Goal: Contribute content: Contribute content

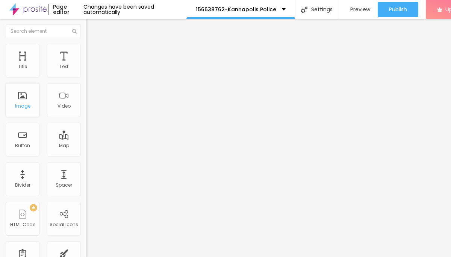
click at [26, 106] on div "Image" at bounding box center [22, 105] width 15 height 5
click at [86, 65] on span "Add image" at bounding box center [101, 61] width 31 height 6
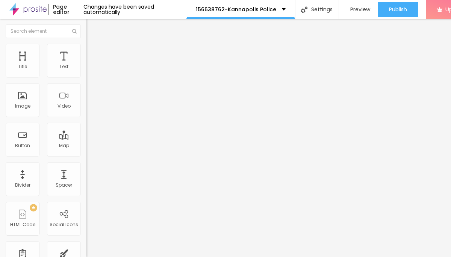
click at [93, 51] on span "Style" at bounding box center [98, 48] width 11 height 6
type input "95"
type input "90"
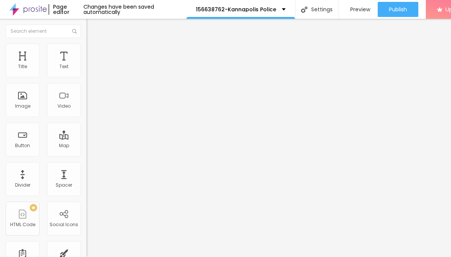
type input "80"
type input "75"
type input "65"
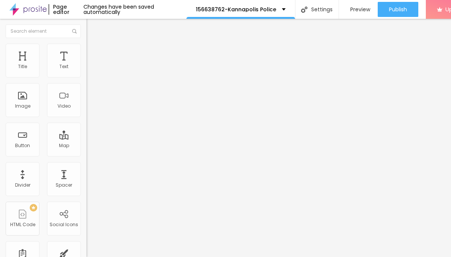
type input "65"
type input "55"
type input "45"
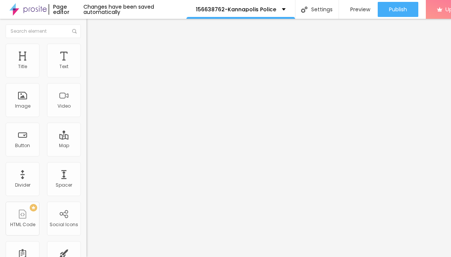
type input "40"
type input "35"
type input "30"
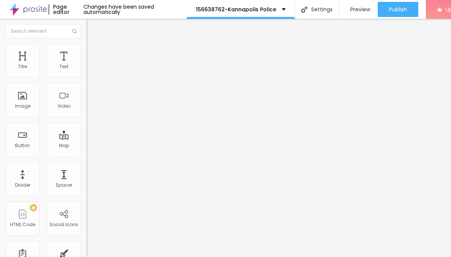
type input "30"
type input "25"
type input "20"
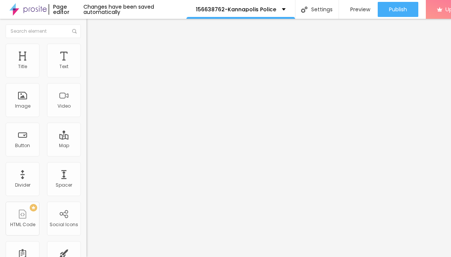
type input "15"
type input "10"
drag, startPoint x: 78, startPoint y: 80, endPoint x: -5, endPoint y: 79, distance: 82.3
type input "10"
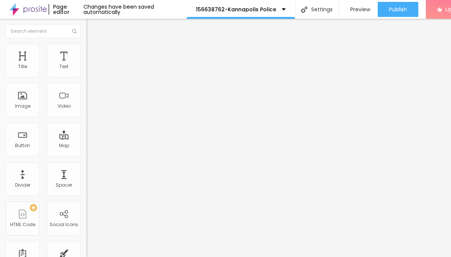
click at [86, 77] on input "range" at bounding box center [110, 74] width 48 height 6
click at [86, 22] on button "Edit Image" at bounding box center [129, 27] width 86 height 17
click at [57, 64] on div "Text" at bounding box center [64, 61] width 34 height 34
click at [63, 66] on div "Text" at bounding box center [63, 66] width 9 height 5
click at [63, 67] on div "Text" at bounding box center [63, 66] width 9 height 5
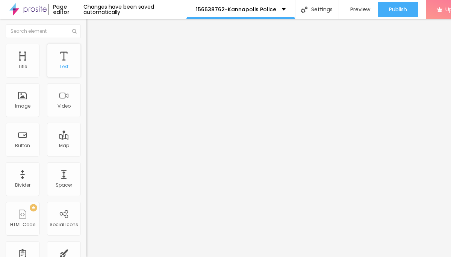
click at [67, 59] on div "Text" at bounding box center [64, 61] width 34 height 34
click at [89, 70] on icon "button" at bounding box center [91, 67] width 5 height 5
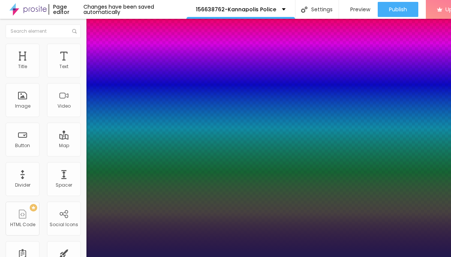
type input "13"
type input "1"
type input "17"
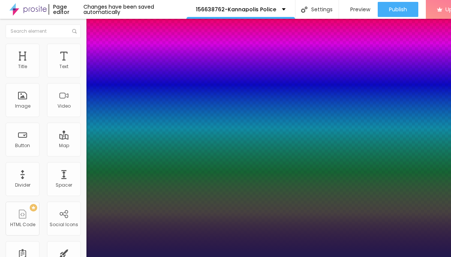
type input "1"
type input "20"
type input "1"
type input "21"
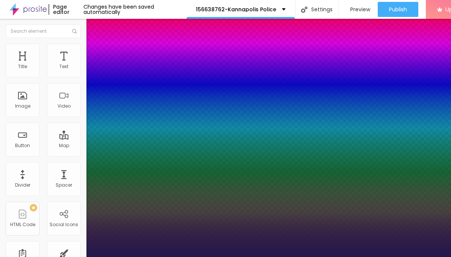
type input "21"
type input "1"
type input "22"
type input "1"
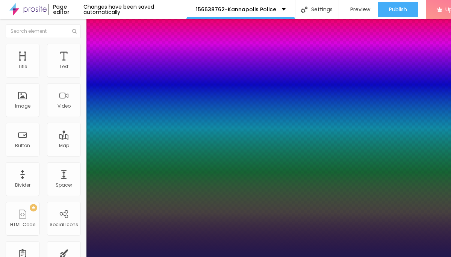
type input "24"
type input "1"
type input "25"
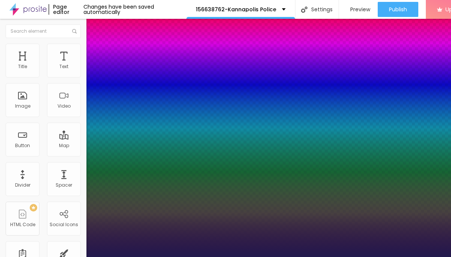
type input "1"
type input "27"
type input "1"
type input "28"
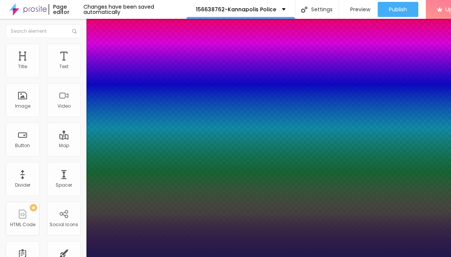
type input "28"
type input "1"
type input "29"
type input "1"
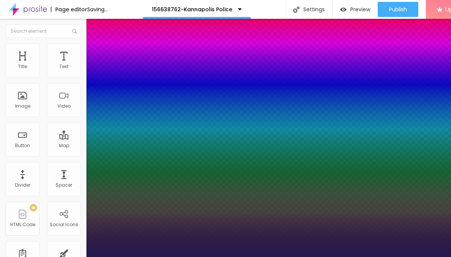
drag, startPoint x: 99, startPoint y: 127, endPoint x: 109, endPoint y: 128, distance: 9.8
type input "29"
type input "1"
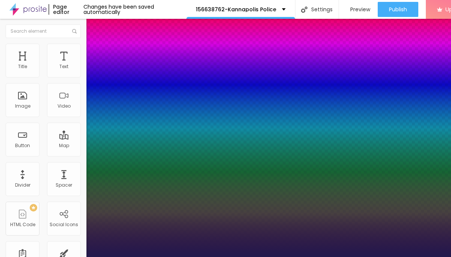
type input "9"
type input "1"
type input "8"
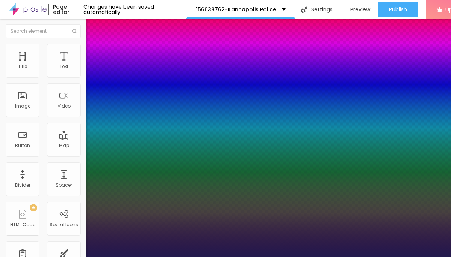
type input "8"
type input "1"
type input "9"
type input "1"
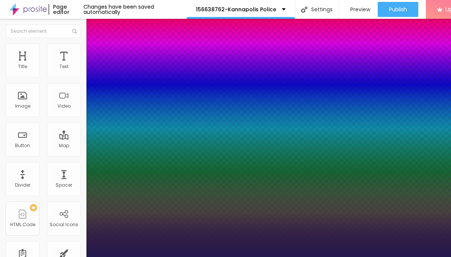
type input "10"
type input "1"
type input "11"
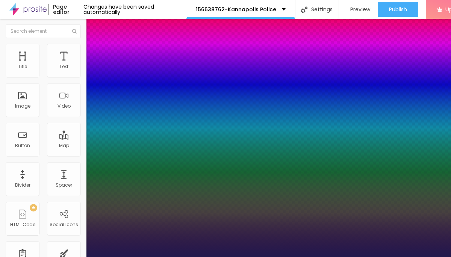
type input "1"
type input "12"
type input "1"
type input "13"
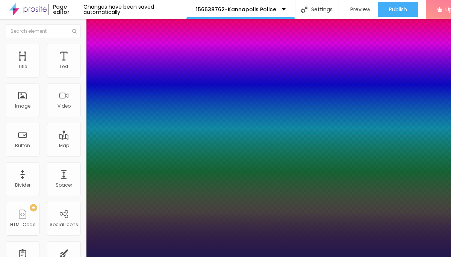
type input "13"
type input "1"
type input "14"
type input "1"
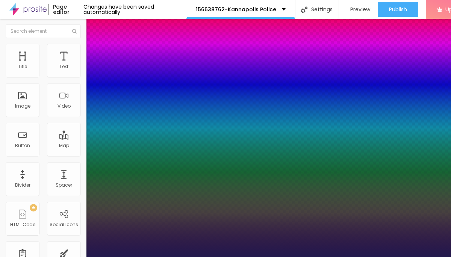
type input "15"
type input "1"
type input "16"
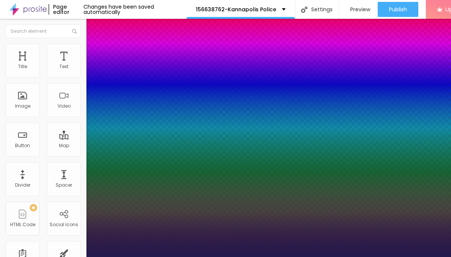
type input "1"
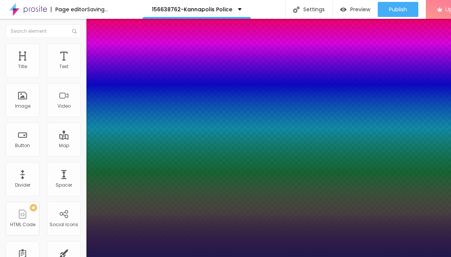
drag, startPoint x: 95, startPoint y: 127, endPoint x: 102, endPoint y: 127, distance: 6.8
type input "17"
type input "1"
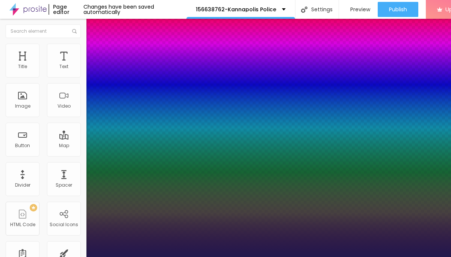
type input "22"
type input "1"
type input "23"
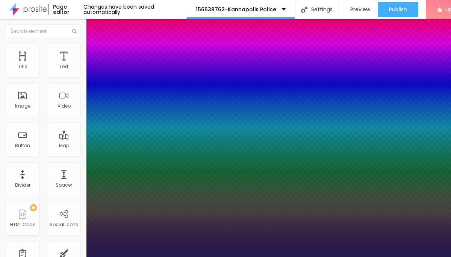
type input "1"
type input "24"
type input "1"
type input "25"
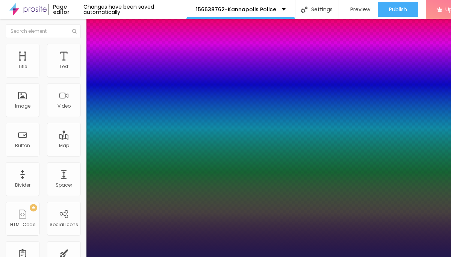
type input "25"
type input "1"
type input "26"
type input "1"
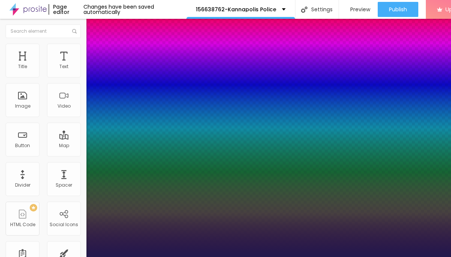
type input "27"
type input "1"
type input "28"
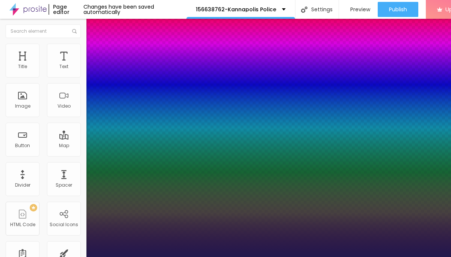
type input "1"
type input "27"
type input "1"
type input "26"
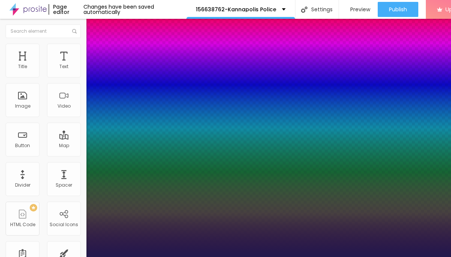
type input "26"
type input "1"
type input "25"
type input "1"
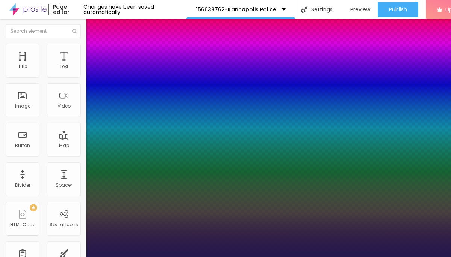
type input "24"
type input "1"
type input "23"
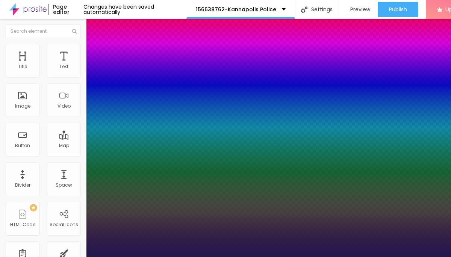
type input "1"
type input "22"
type input "1"
type input "21"
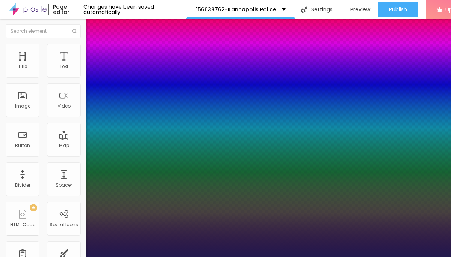
type input "21"
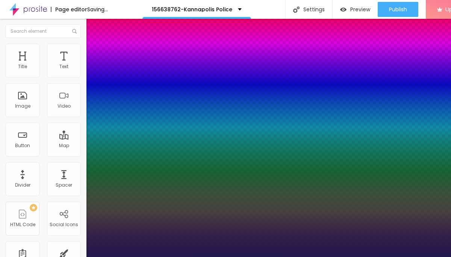
type input "1"
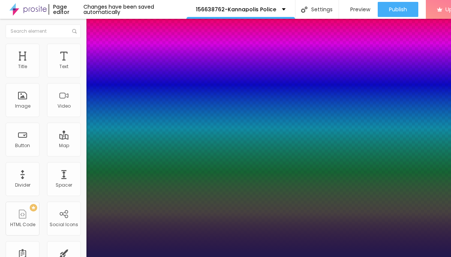
type input "22"
type input "1"
type input "23"
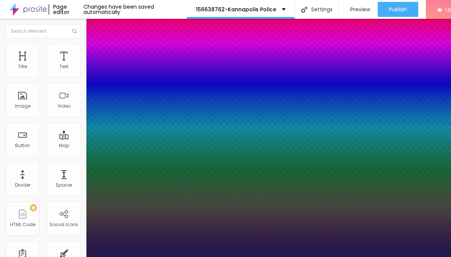
type input "1"
type input "24"
type input "1"
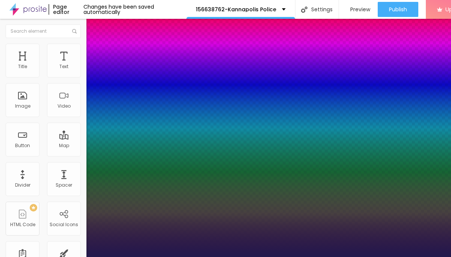
type input "25"
type input "1"
type input "27"
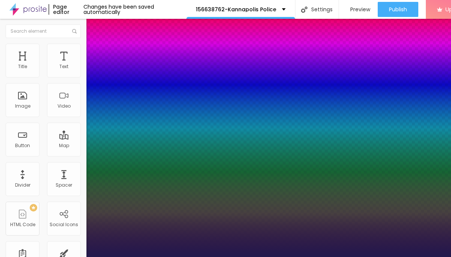
type input "1"
type input "28"
type input "1"
type input "29"
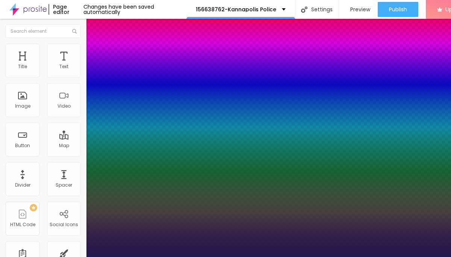
type input "29"
type input "1"
type input "30"
type input "1"
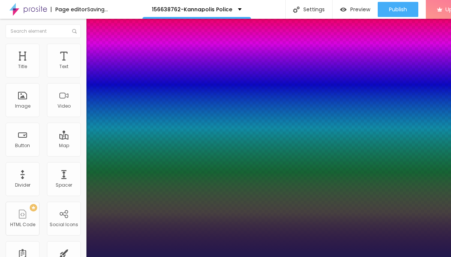
type input "29"
type input "1"
type input "28"
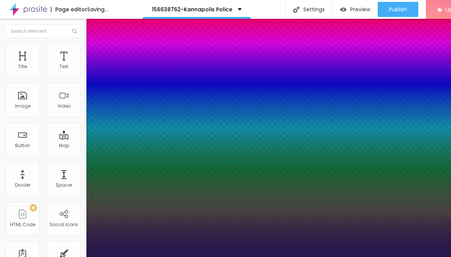
type input "1"
type input "27"
type input "1"
type input "26"
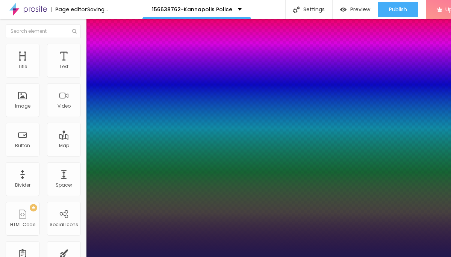
type input "26"
type input "1"
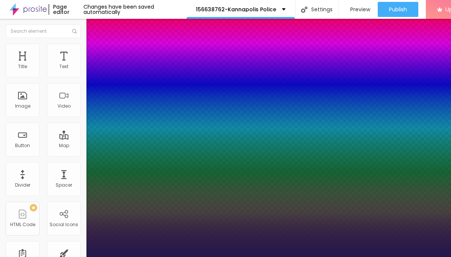
type input "25"
type input "1"
type input "25"
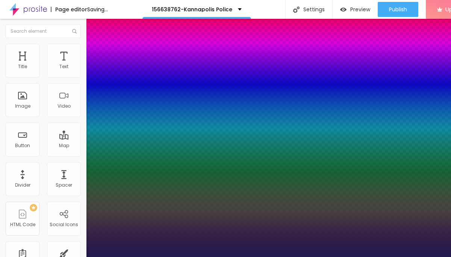
type input "1"
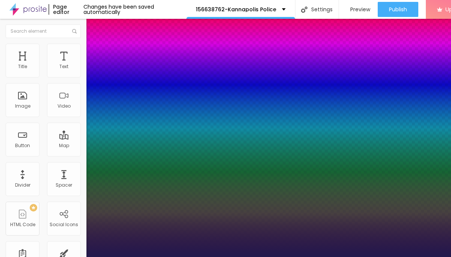
click at [361, 256] on div at bounding box center [225, 257] width 451 height 0
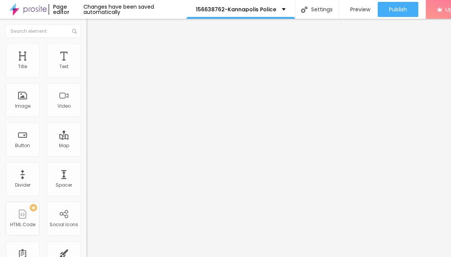
click at [92, 28] on img "button" at bounding box center [95, 27] width 6 height 6
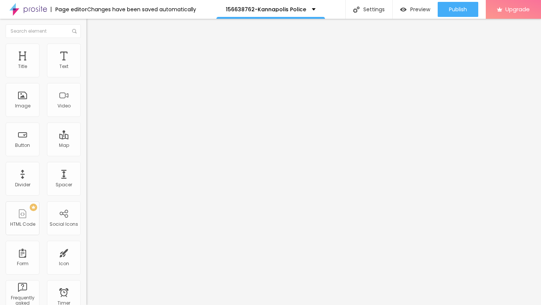
click at [92, 26] on img "button" at bounding box center [95, 27] width 6 height 6
click at [18, 144] on div "Button" at bounding box center [22, 145] width 15 height 5
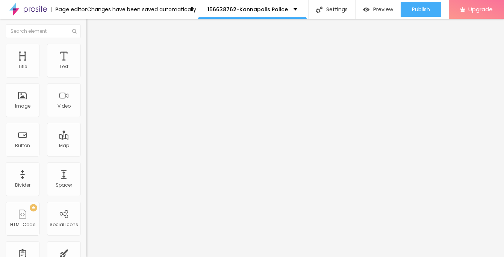
click at [86, 71] on input "Click me" at bounding box center [131, 67] width 90 height 8
paste input "→ VIEW DOCUMENT HERE"
type input "→ VIEW DOCUMENT HERE"
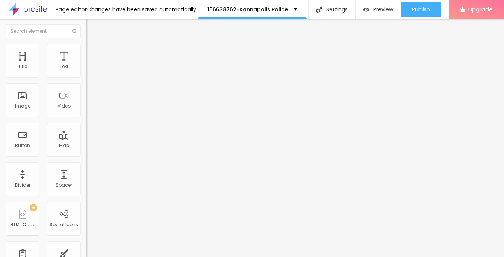
click at [93, 53] on span "Advanced" at bounding box center [105, 56] width 24 height 6
type input "6"
type input "7"
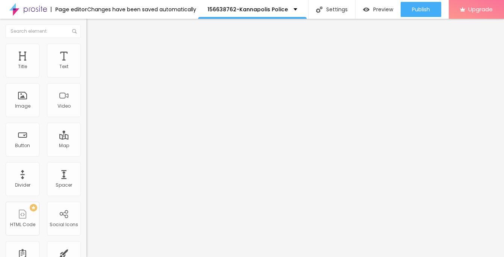
type input "9"
type input "10"
type input "11"
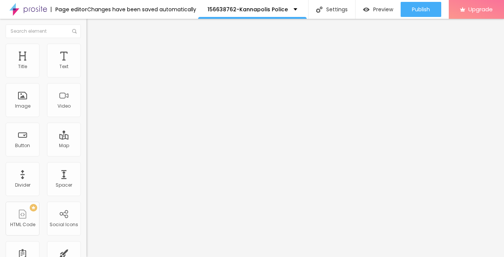
type input "11"
type input "12"
type input "14"
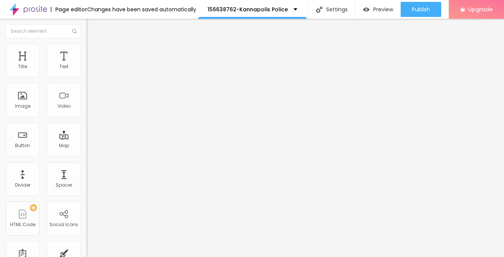
type input "15"
type input "16"
type input "17"
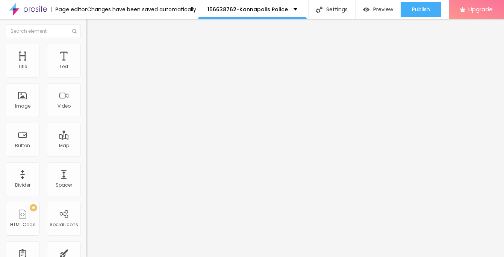
type input "17"
type input "18"
type input "19"
drag, startPoint x: 20, startPoint y: 73, endPoint x: 28, endPoint y: 73, distance: 7.9
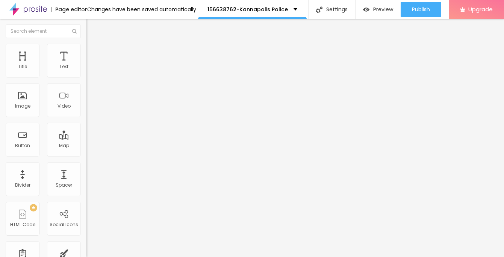
click at [86, 146] on input "range" at bounding box center [110, 149] width 48 height 6
click at [86, 43] on img at bounding box center [89, 39] width 7 height 7
click at [86, 155] on input "https://" at bounding box center [131, 151] width 90 height 8
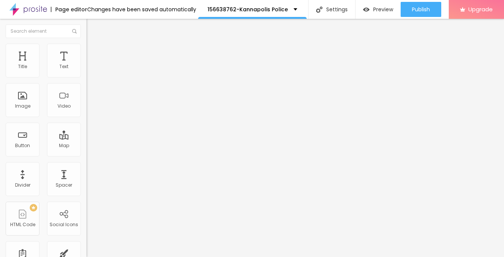
click at [86, 155] on input "https://" at bounding box center [131, 151] width 90 height 8
paste input "[URL][DOMAIN_NAME]"
click at [86, 134] on div at bounding box center [129, 136] width 86 height 5
click at [86, 155] on input "[URL][DOMAIN_NAME]" at bounding box center [131, 151] width 90 height 8
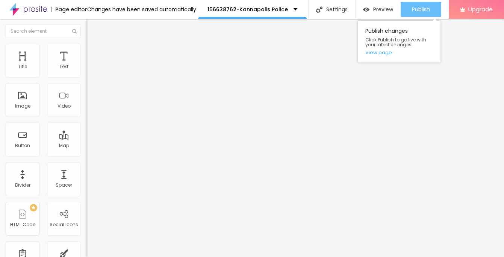
click at [419, 8] on span "Publish" at bounding box center [421, 9] width 18 height 6
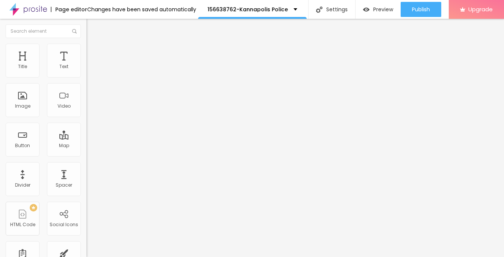
click at [175, 9] on div "Changes have been saved automatically" at bounding box center [141, 9] width 109 height 5
click at [149, 8] on div "Changes have been saved automatically" at bounding box center [141, 9] width 109 height 5
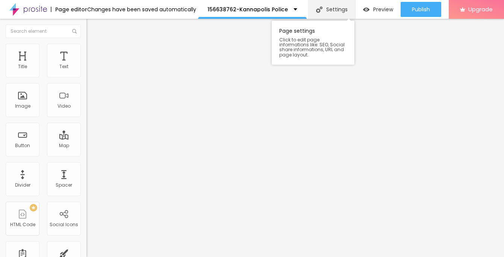
click at [339, 9] on div "Settings" at bounding box center [331, 9] width 47 height 19
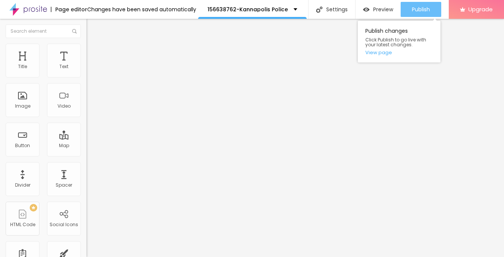
click at [432, 11] on button "Publish" at bounding box center [421, 9] width 41 height 15
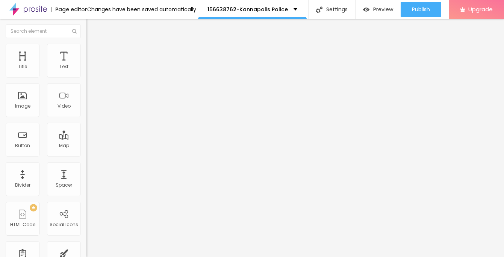
click at [76, 11] on div "Page editor" at bounding box center [69, 9] width 36 height 5
click at [116, 8] on div "Changes have been saved automatically" at bounding box center [141, 9] width 109 height 5
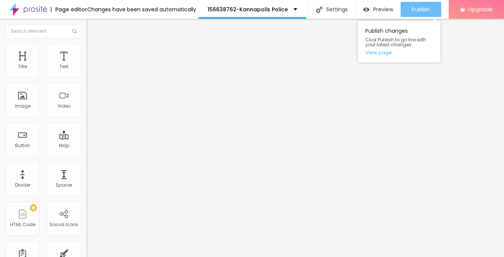
click at [422, 11] on span "Publish" at bounding box center [421, 9] width 18 height 6
